Goal: Transaction & Acquisition: Subscribe to service/newsletter

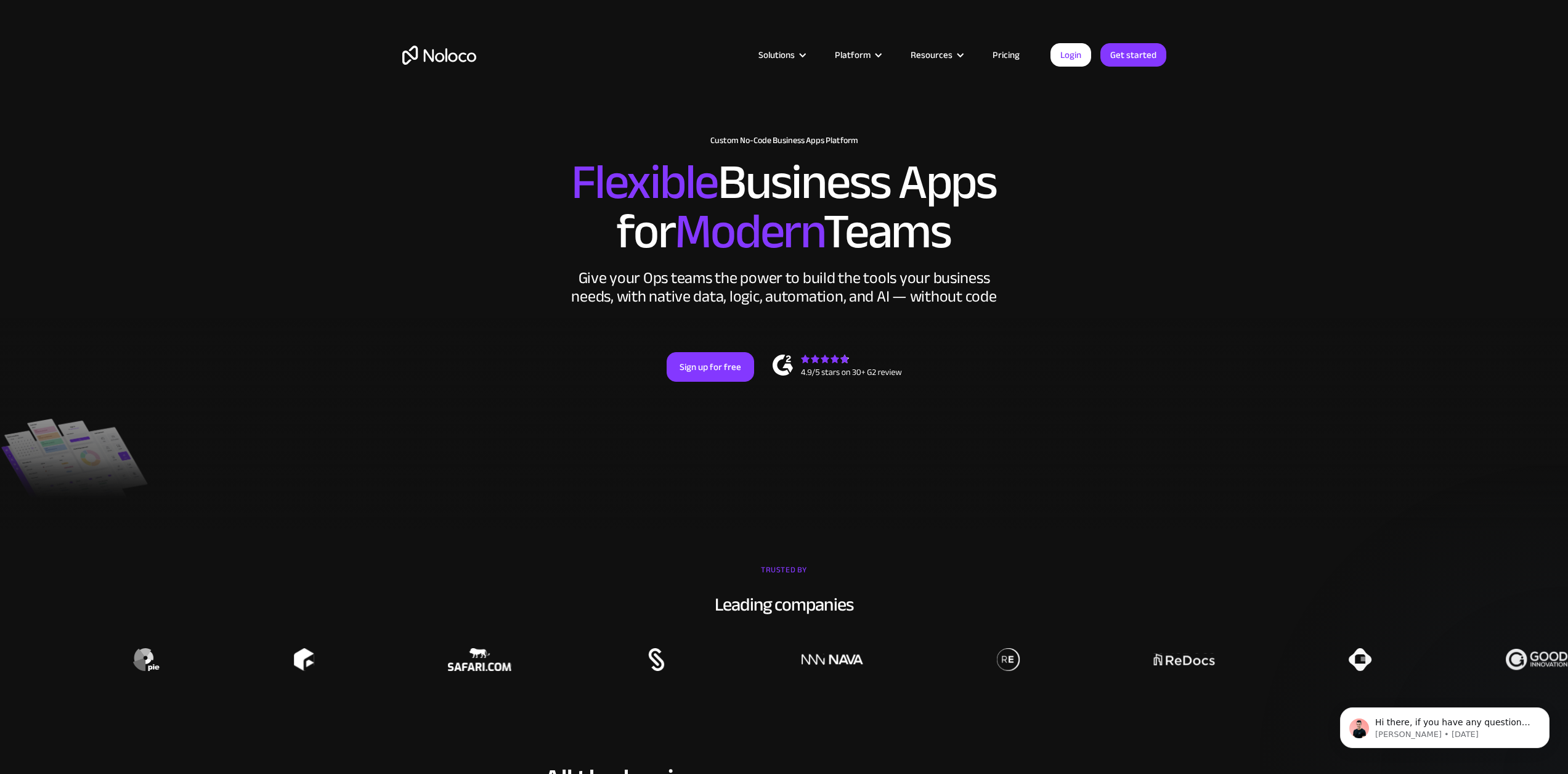
click at [1016, 56] on link "Pricing" at bounding box center [1006, 54] width 58 height 16
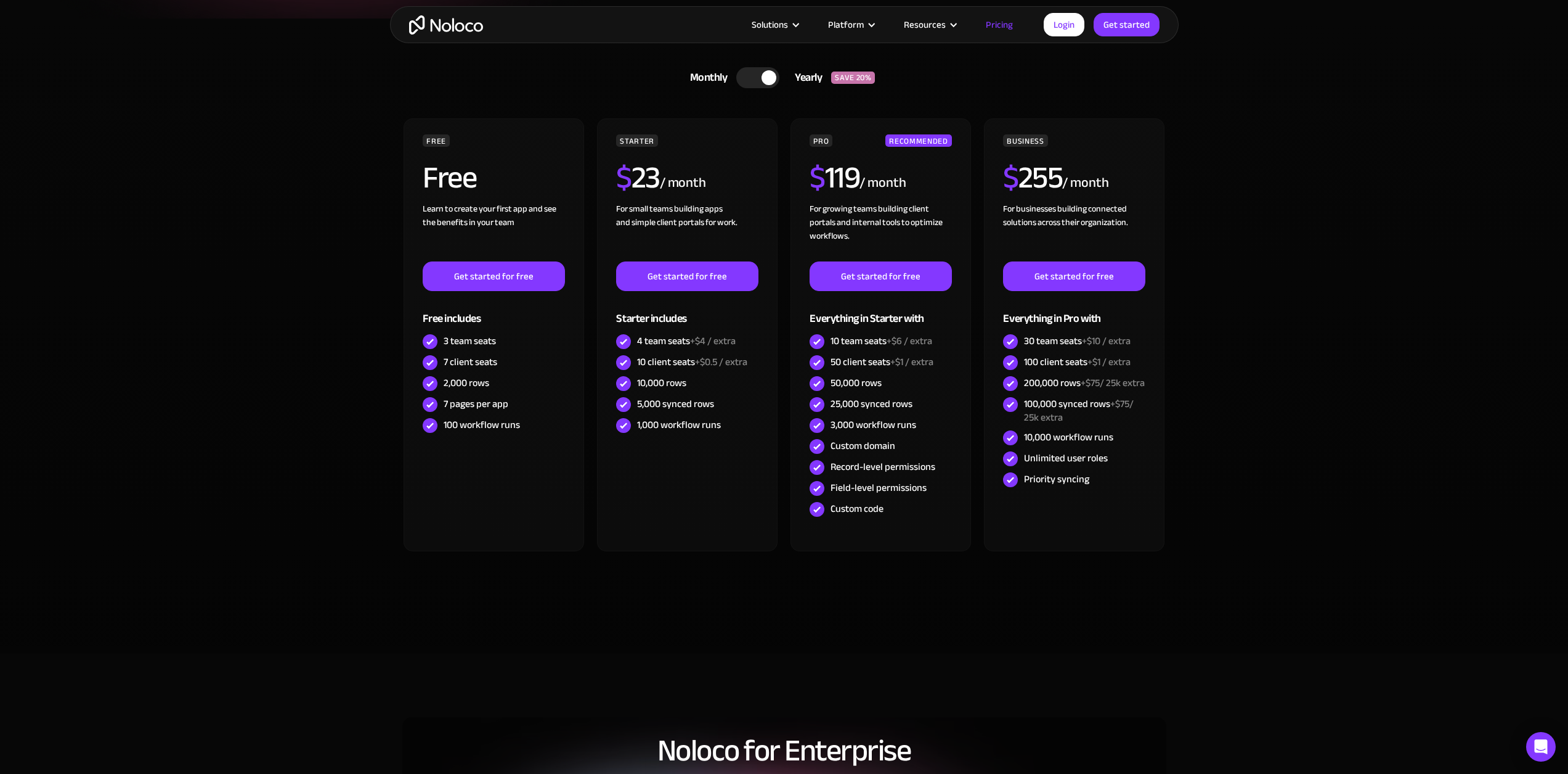
scroll to position [289, 0]
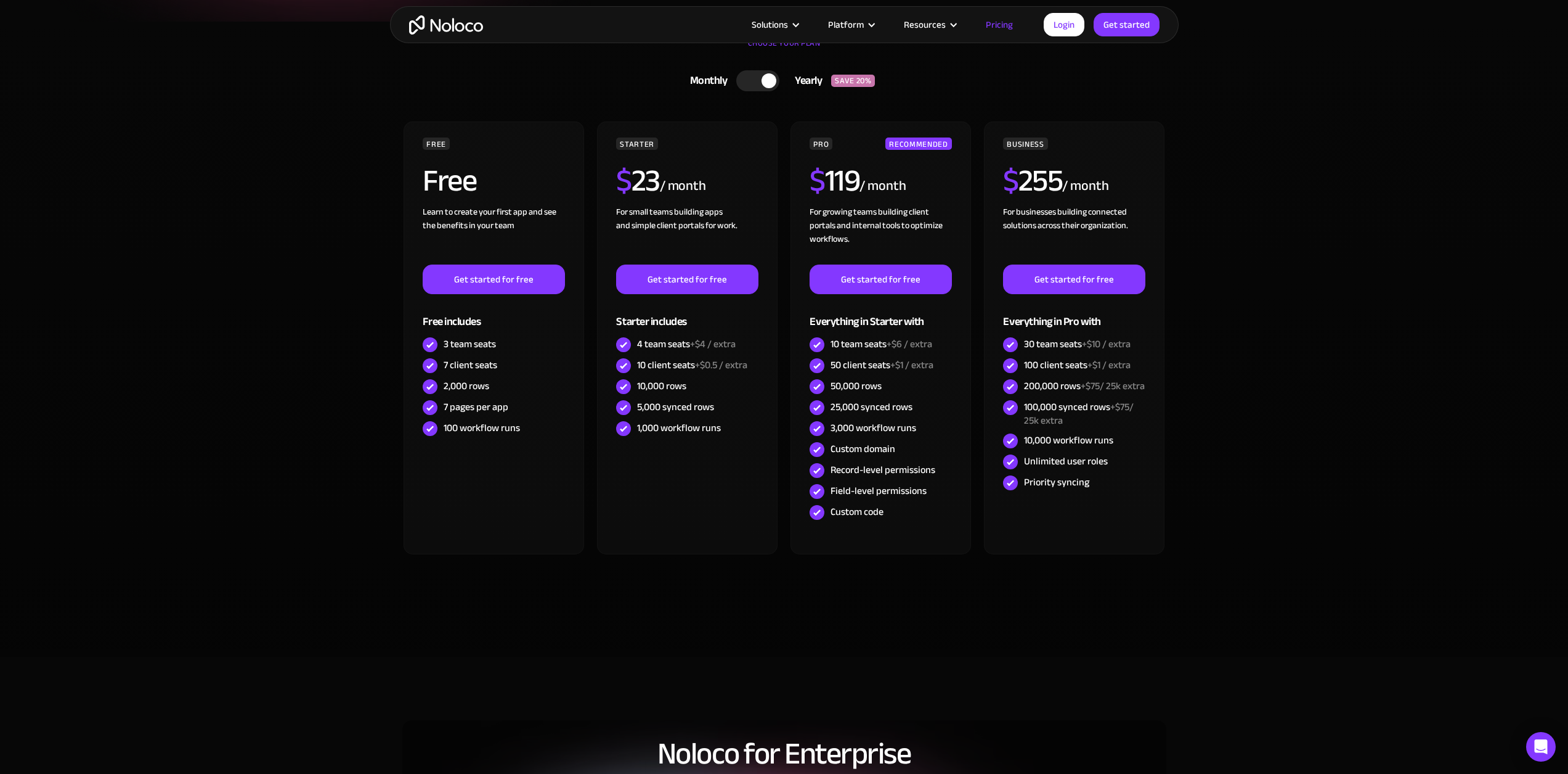
click at [771, 79] on div at bounding box center [769, 81] width 15 height 15
click at [765, 88] on div at bounding box center [762, 81] width 43 height 21
click at [757, 79] on div at bounding box center [757, 81] width 43 height 21
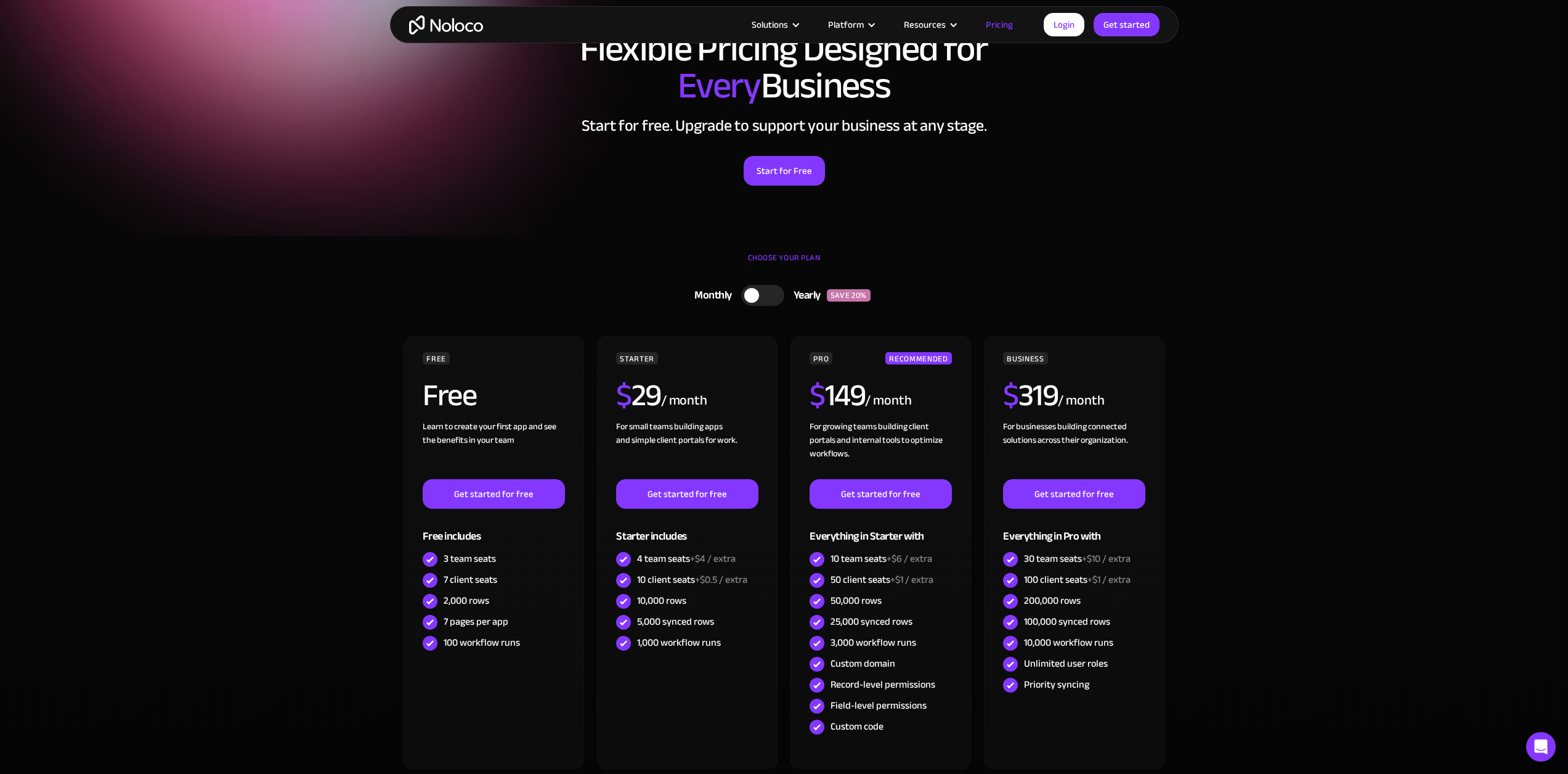
scroll to position [0, 0]
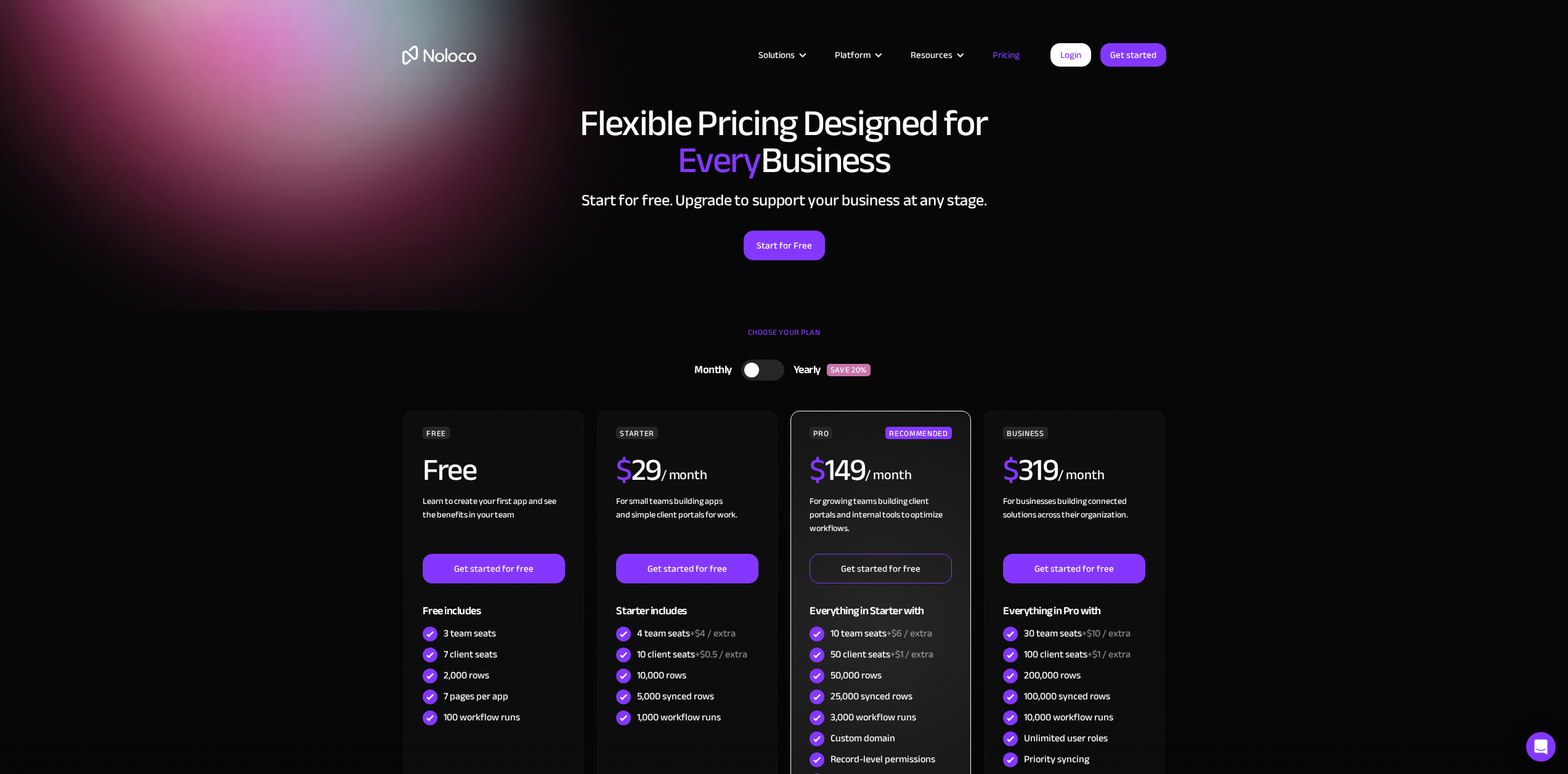
click at [916, 578] on link "Get started for free" at bounding box center [880, 568] width 142 height 30
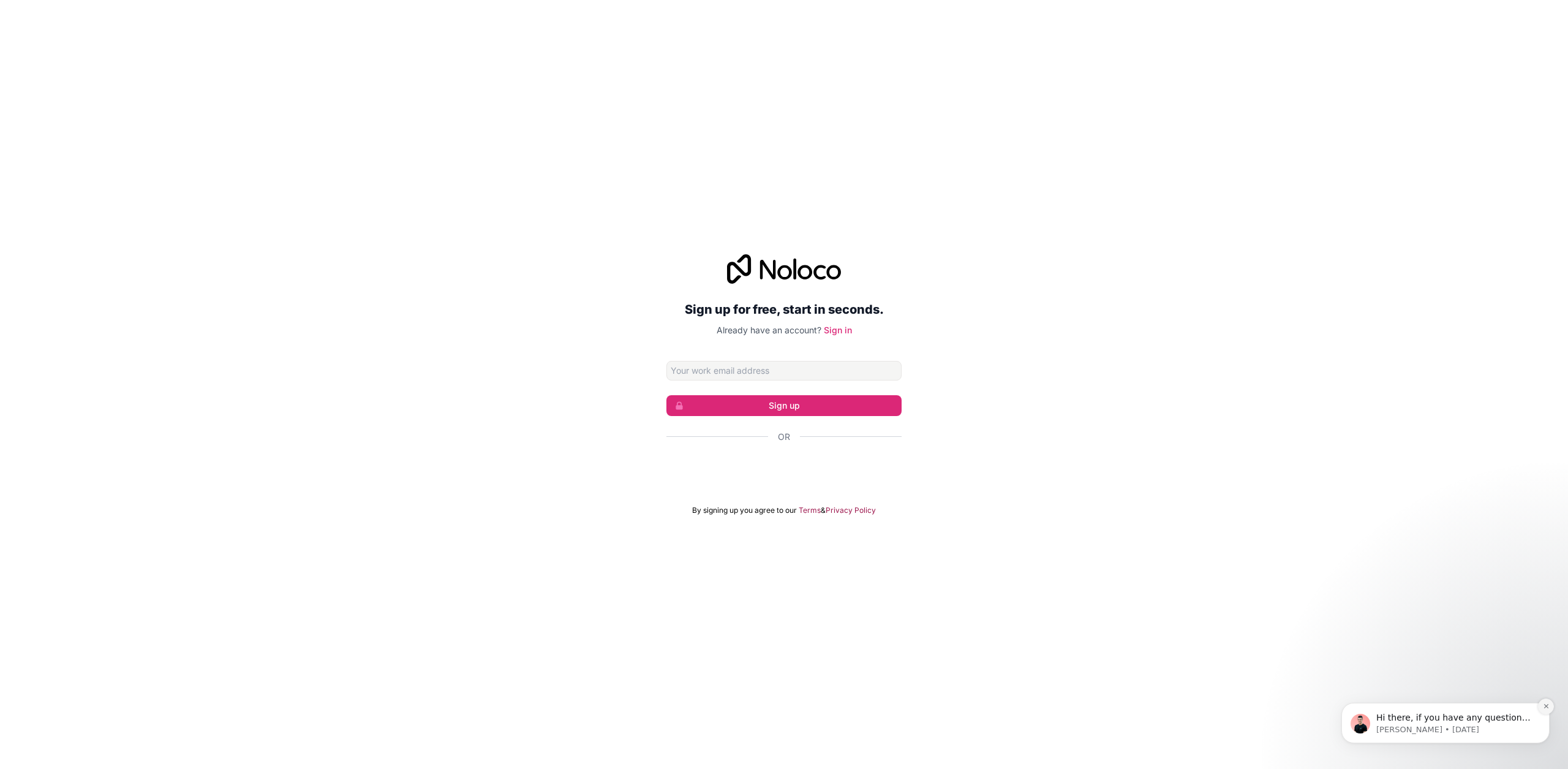
click at [1541, 703] on button "Dismiss notification" at bounding box center [1545, 706] width 16 height 16
